Goal: Task Accomplishment & Management: Use online tool/utility

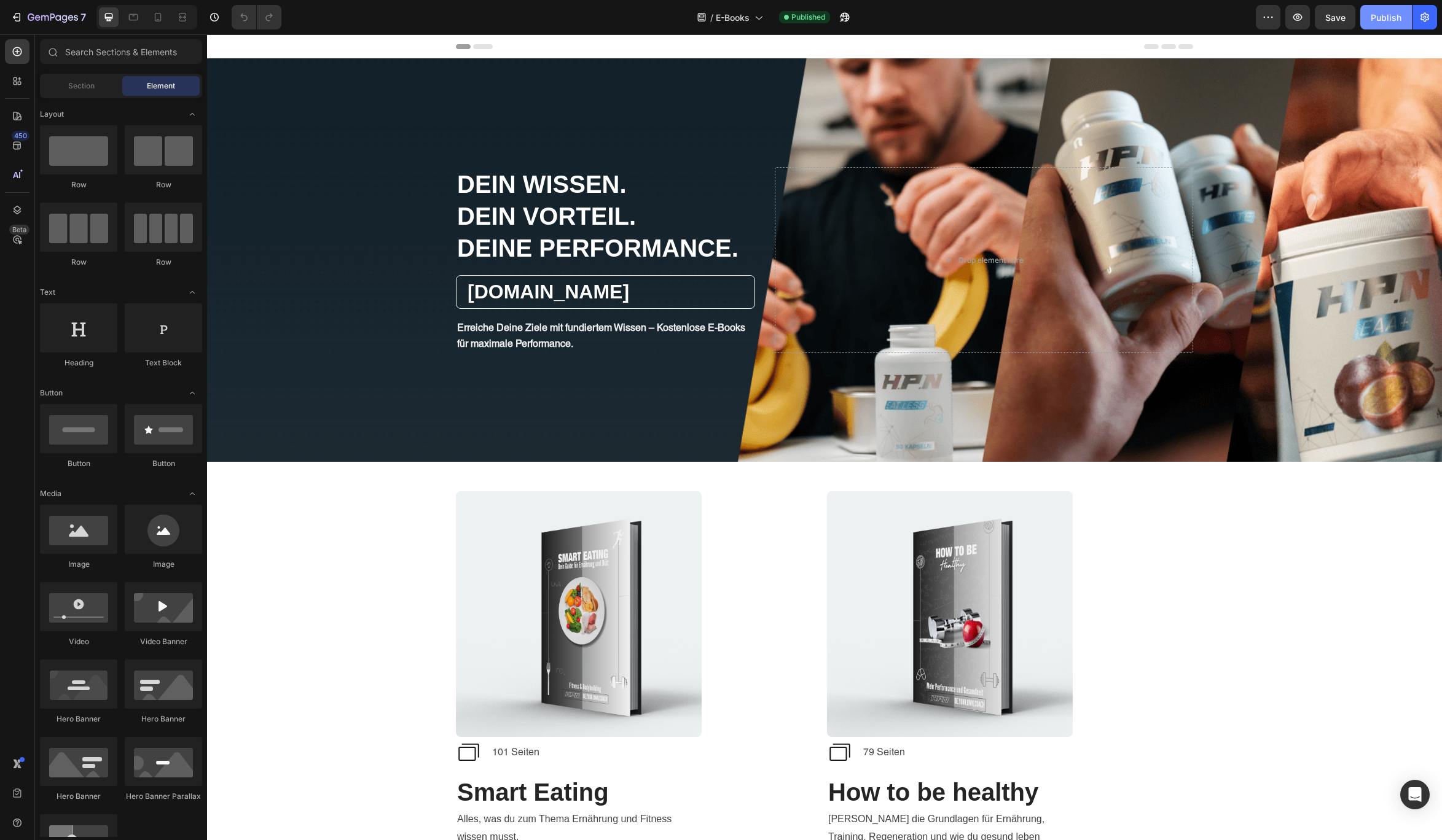
click at [1248, 19] on div "Publish" at bounding box center [1386, 18] width 31 height 13
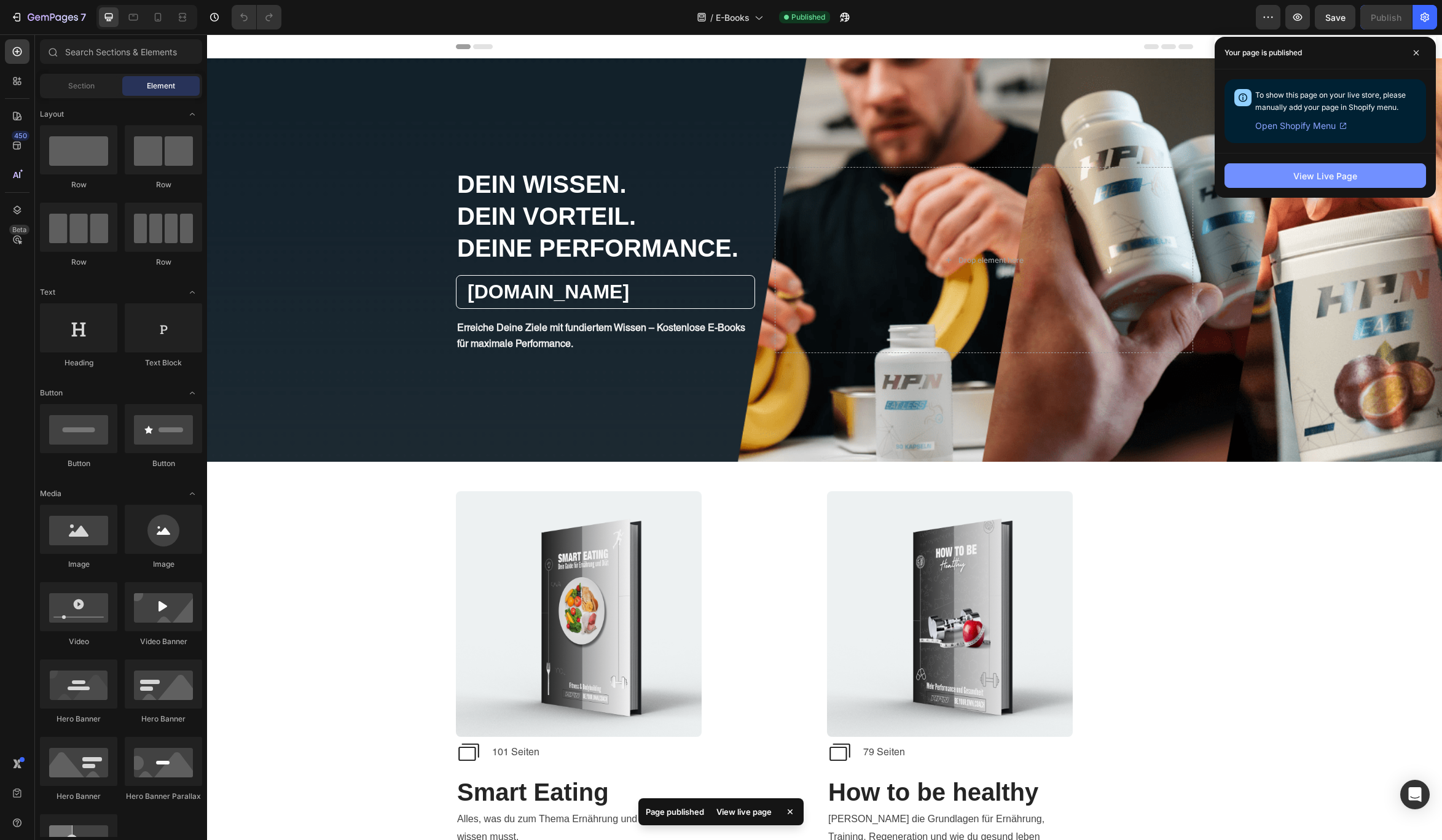
click at [1248, 171] on div "View Live Page" at bounding box center [1325, 176] width 64 height 13
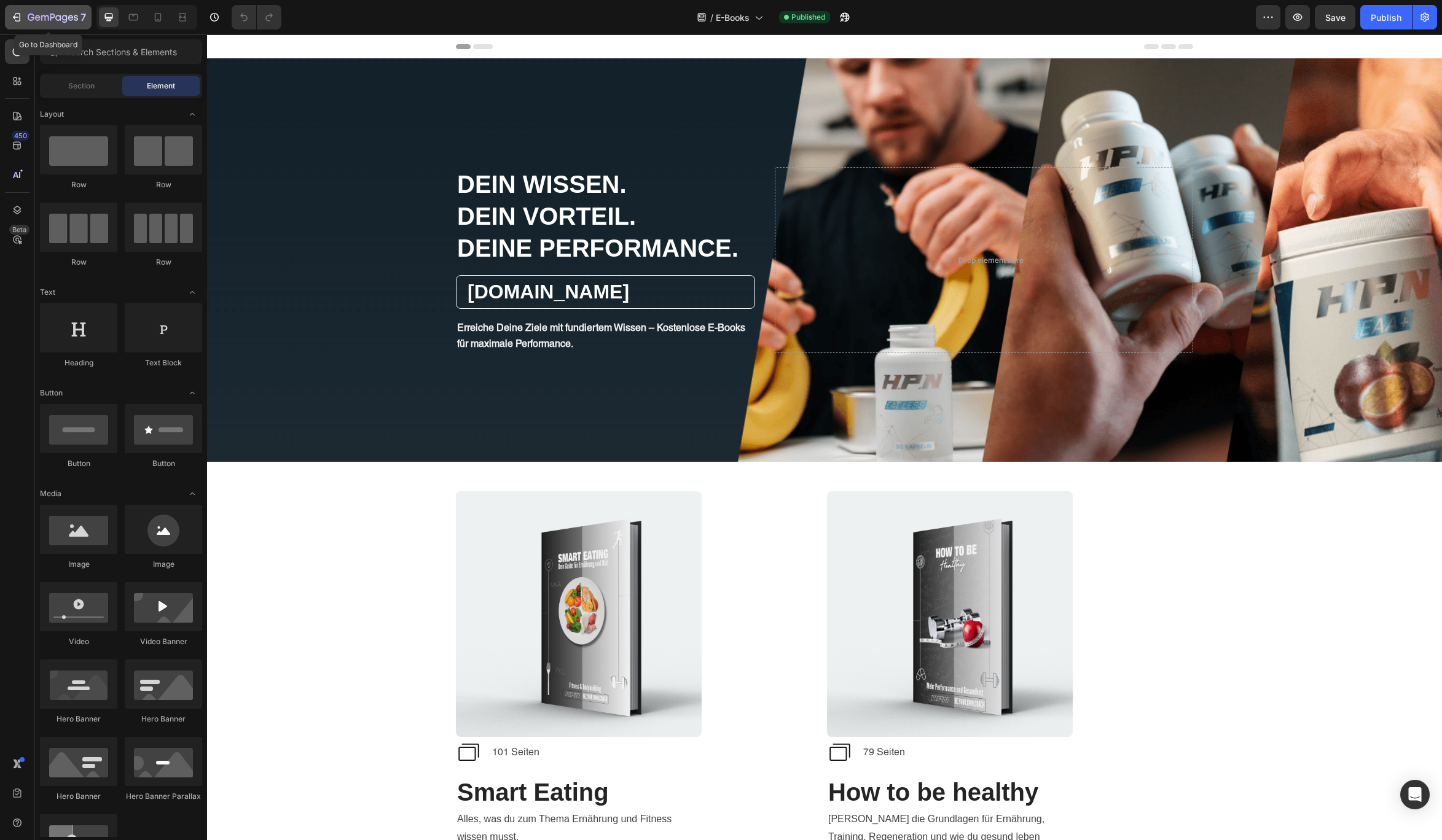
click at [40, 13] on icon "button" at bounding box center [52, 19] width 50 height 11
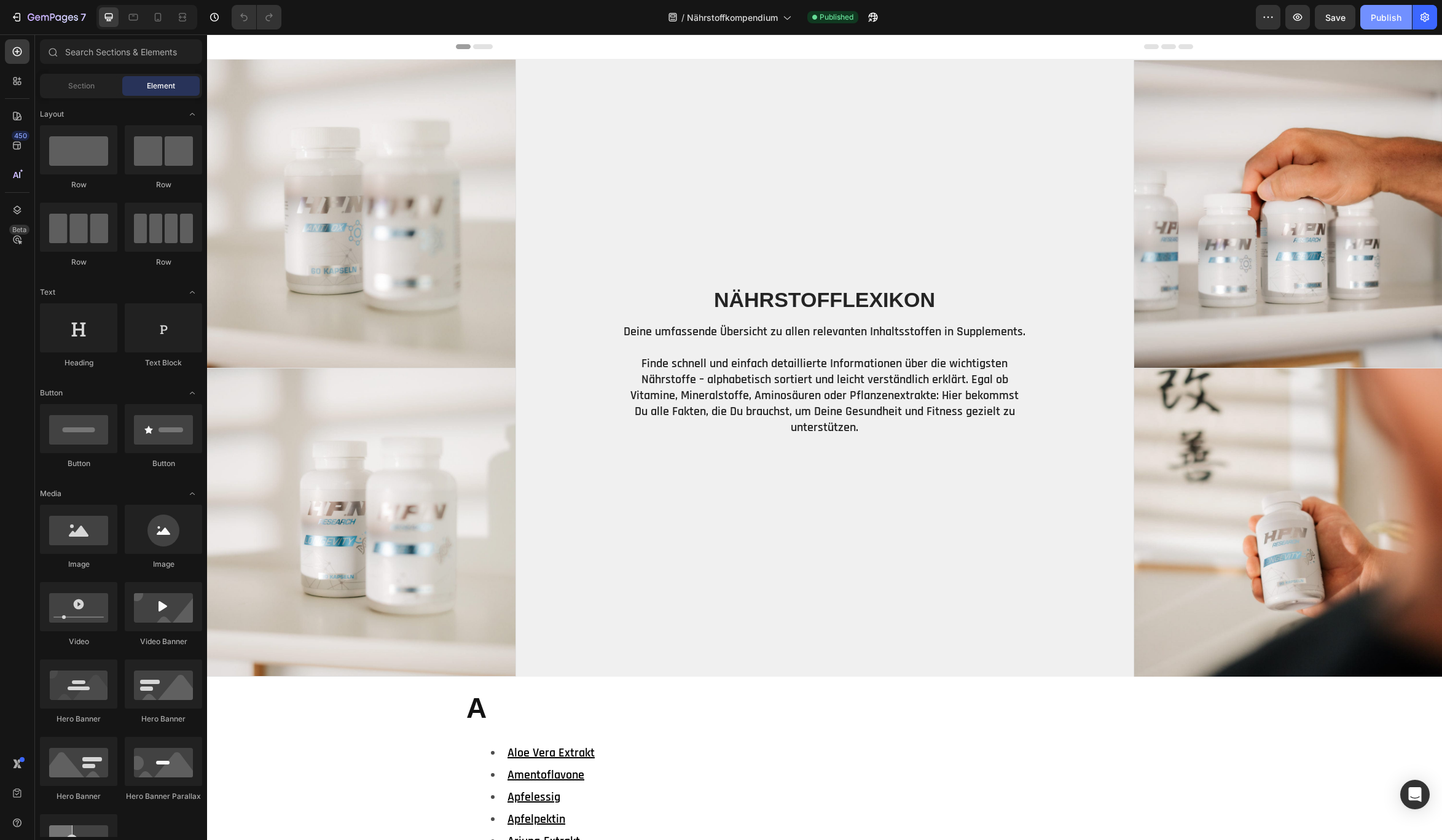
click at [1387, 15] on div "Publish" at bounding box center [1386, 18] width 31 height 13
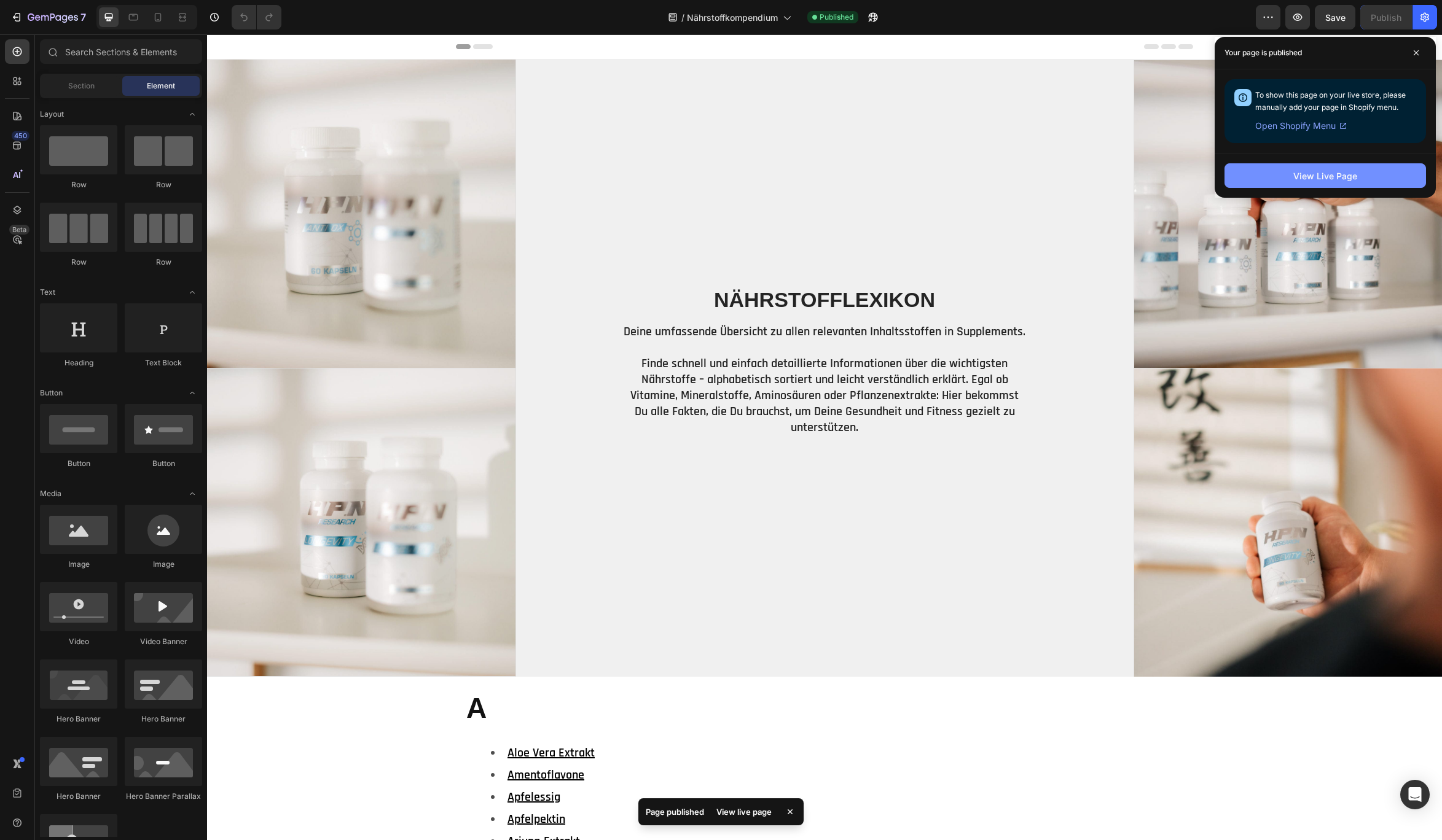
click at [1272, 176] on button "View Live Page" at bounding box center [1325, 176] width 201 height 25
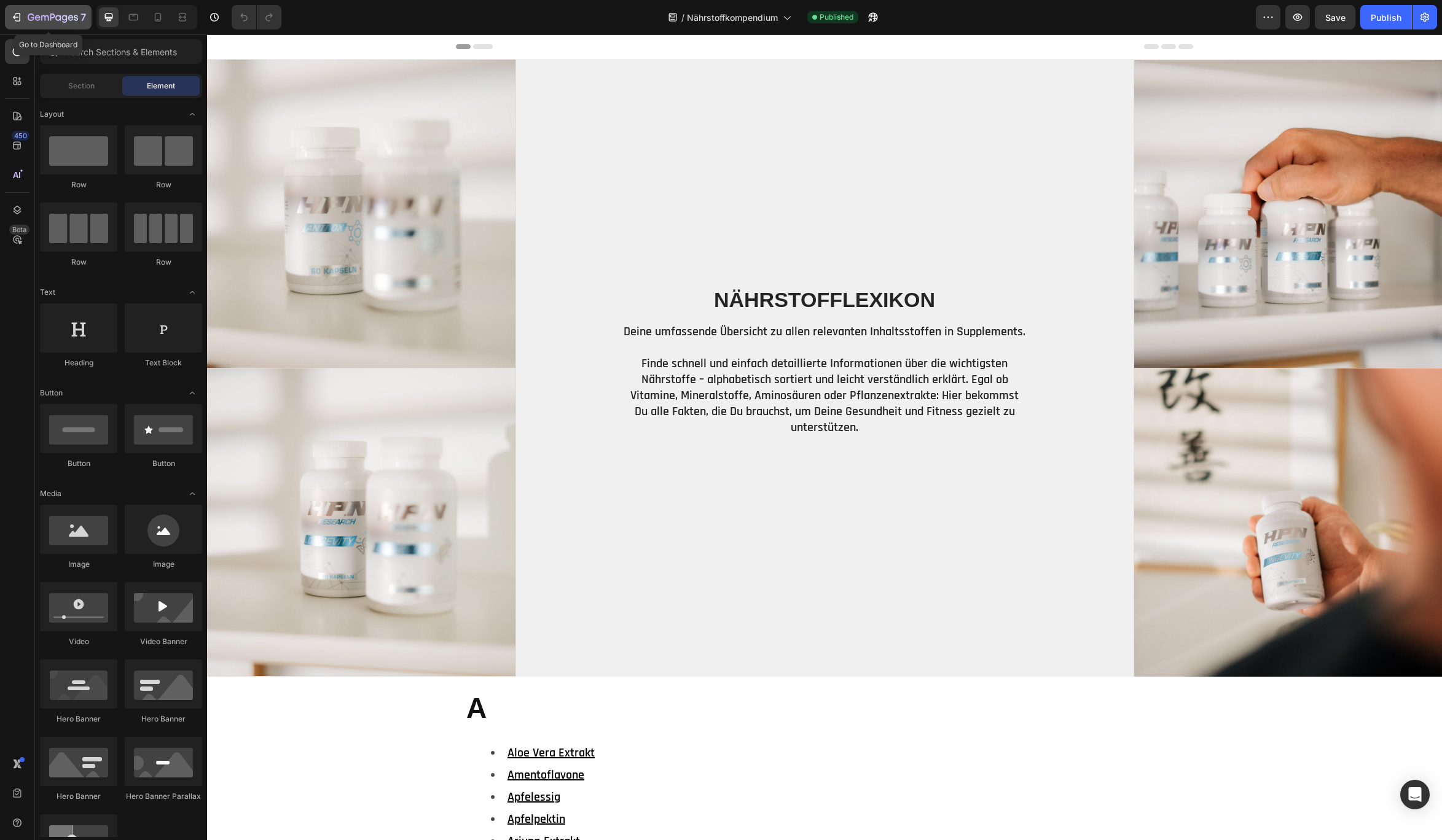
click at [34, 14] on icon "button" at bounding box center [52, 19] width 50 height 11
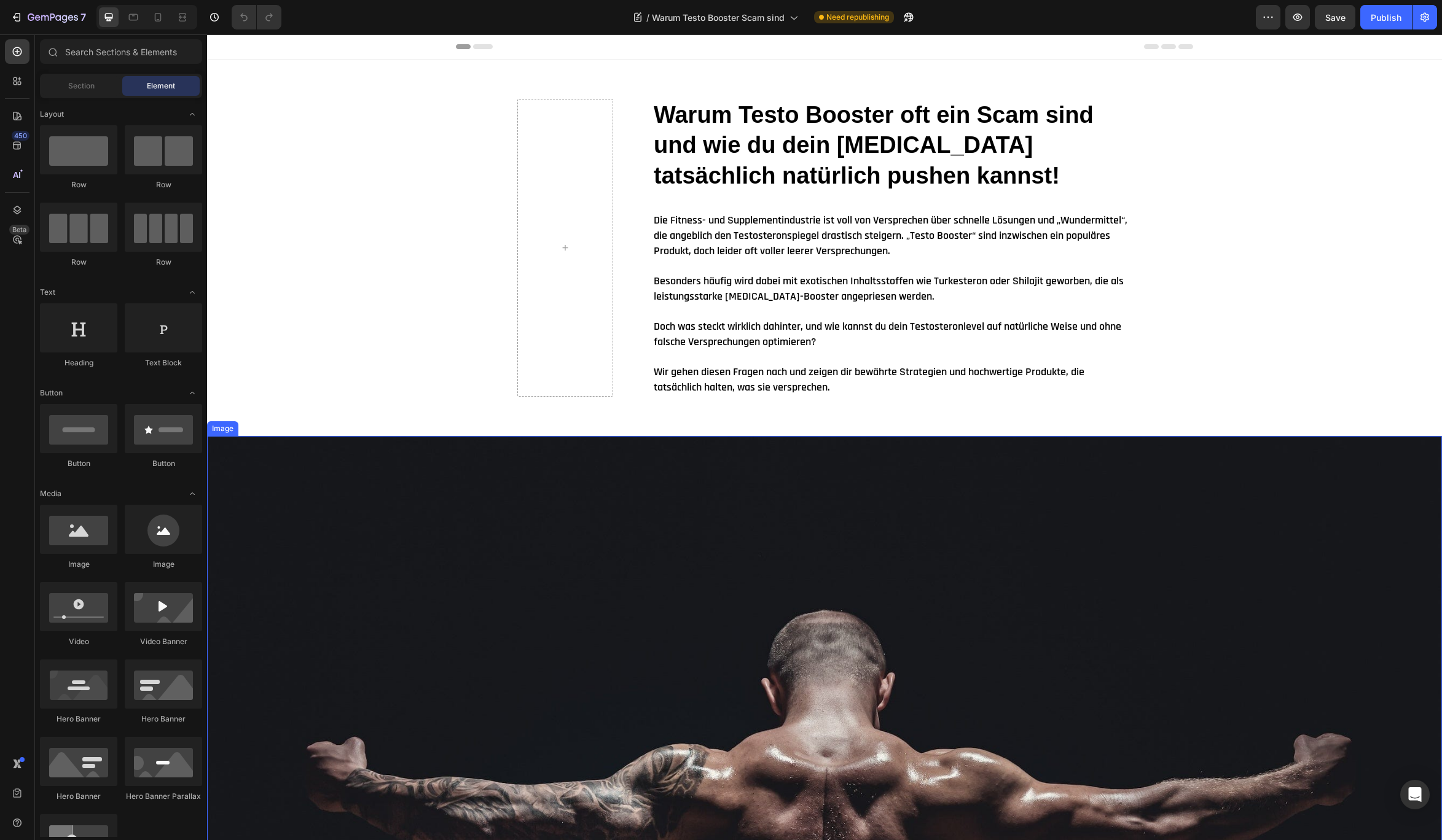
scroll to position [8, 0]
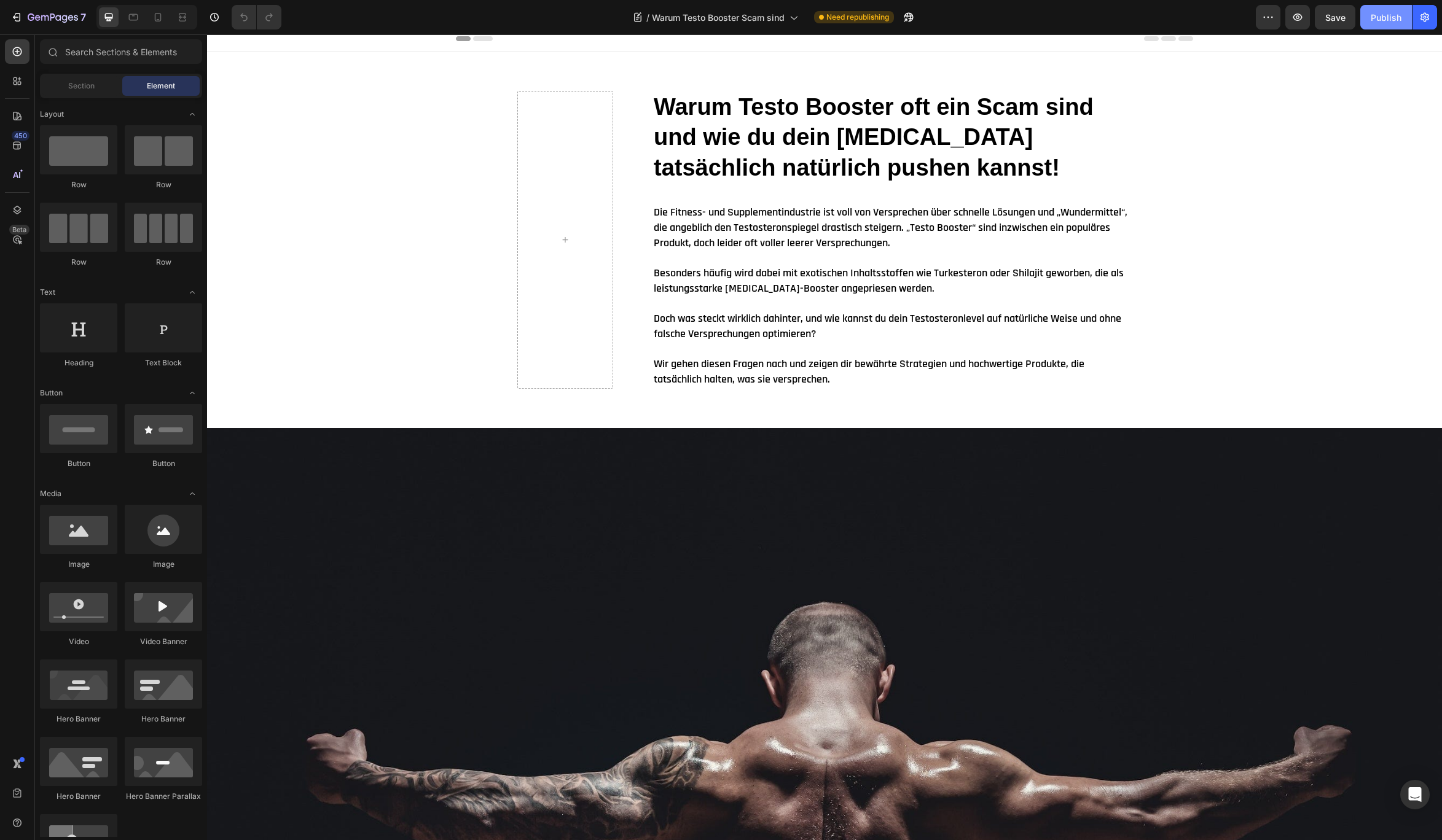
click at [1396, 15] on div "Publish" at bounding box center [1386, 18] width 31 height 13
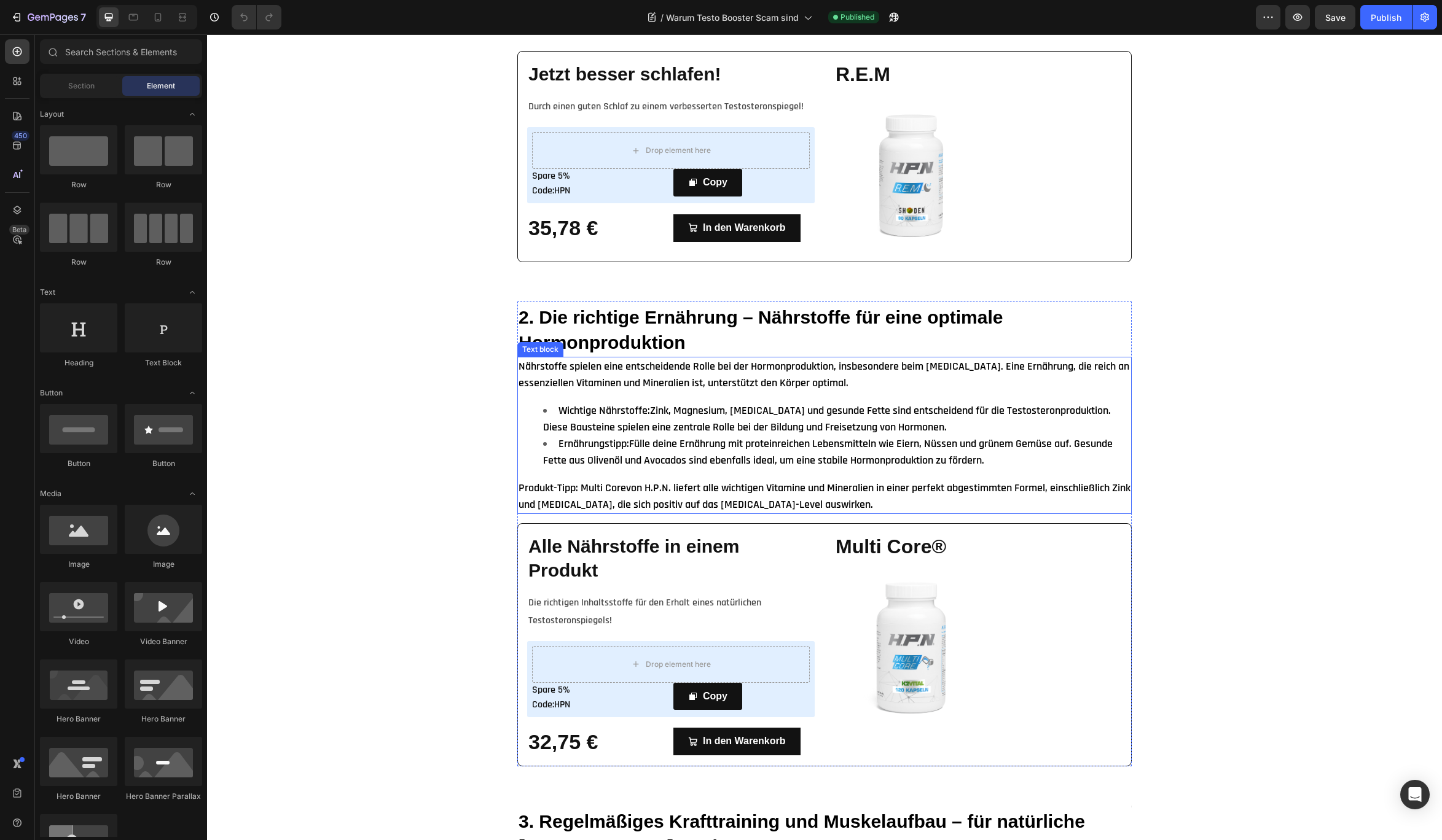
scroll to position [1428, 0]
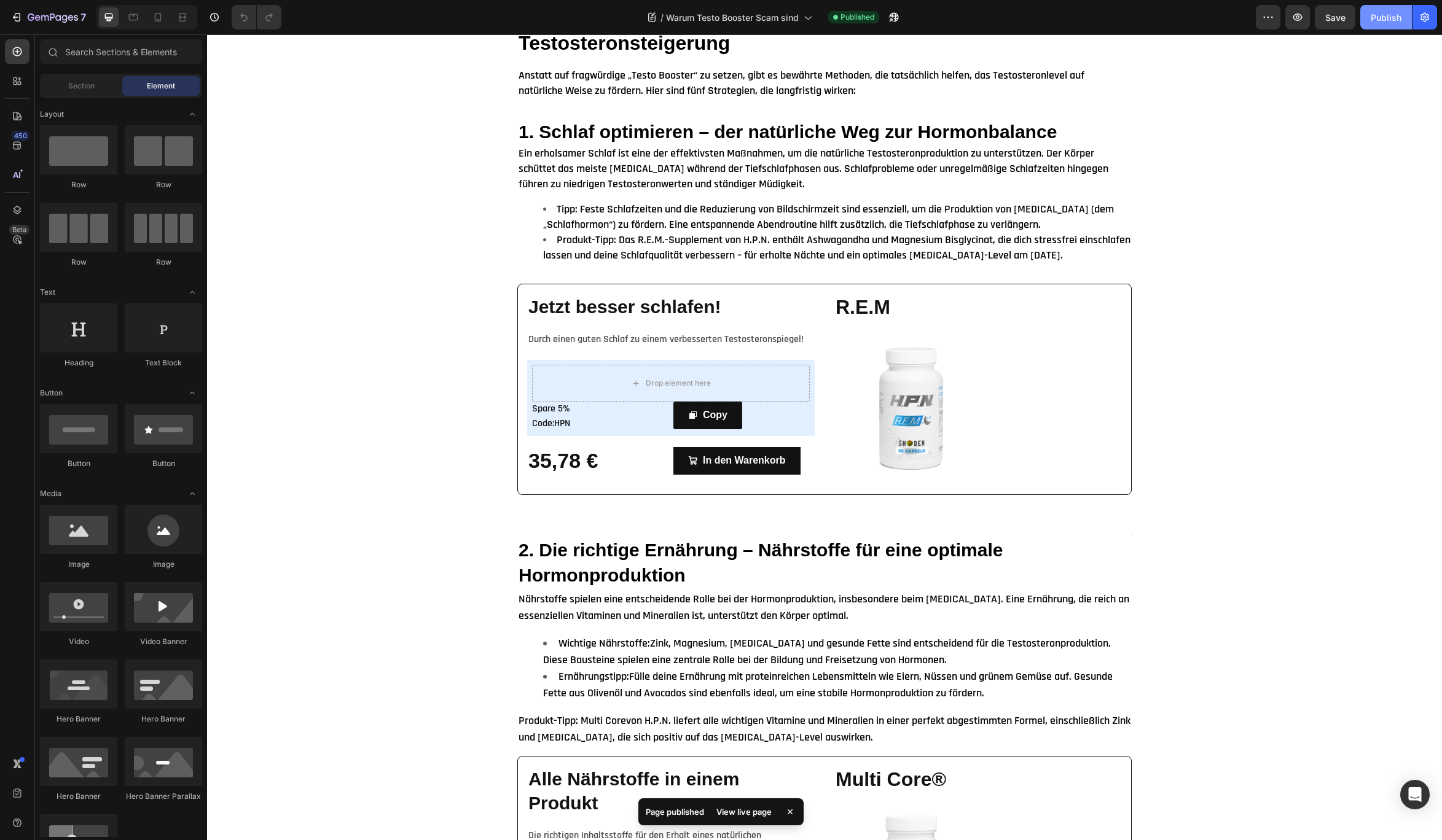
click at [1378, 12] on div "Publish" at bounding box center [1386, 18] width 31 height 13
click at [745, 809] on div "View live page" at bounding box center [743, 812] width 70 height 17
click at [19, 17] on icon "button" at bounding box center [17, 18] width 12 height 12
